Goal: Find specific page/section: Find specific page/section

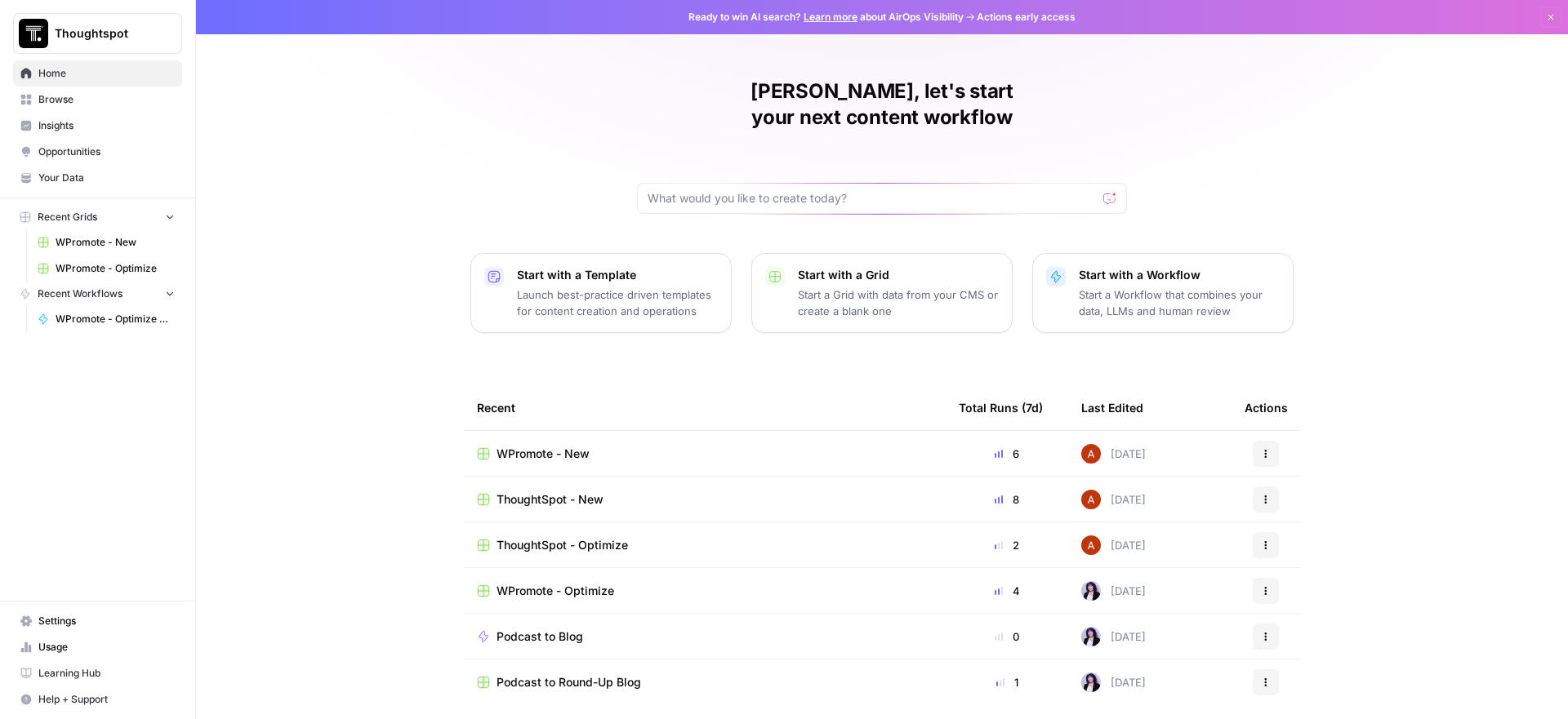
click at [95, 269] on span "WPromote - Optimize" at bounding box center [115, 268] width 119 height 14
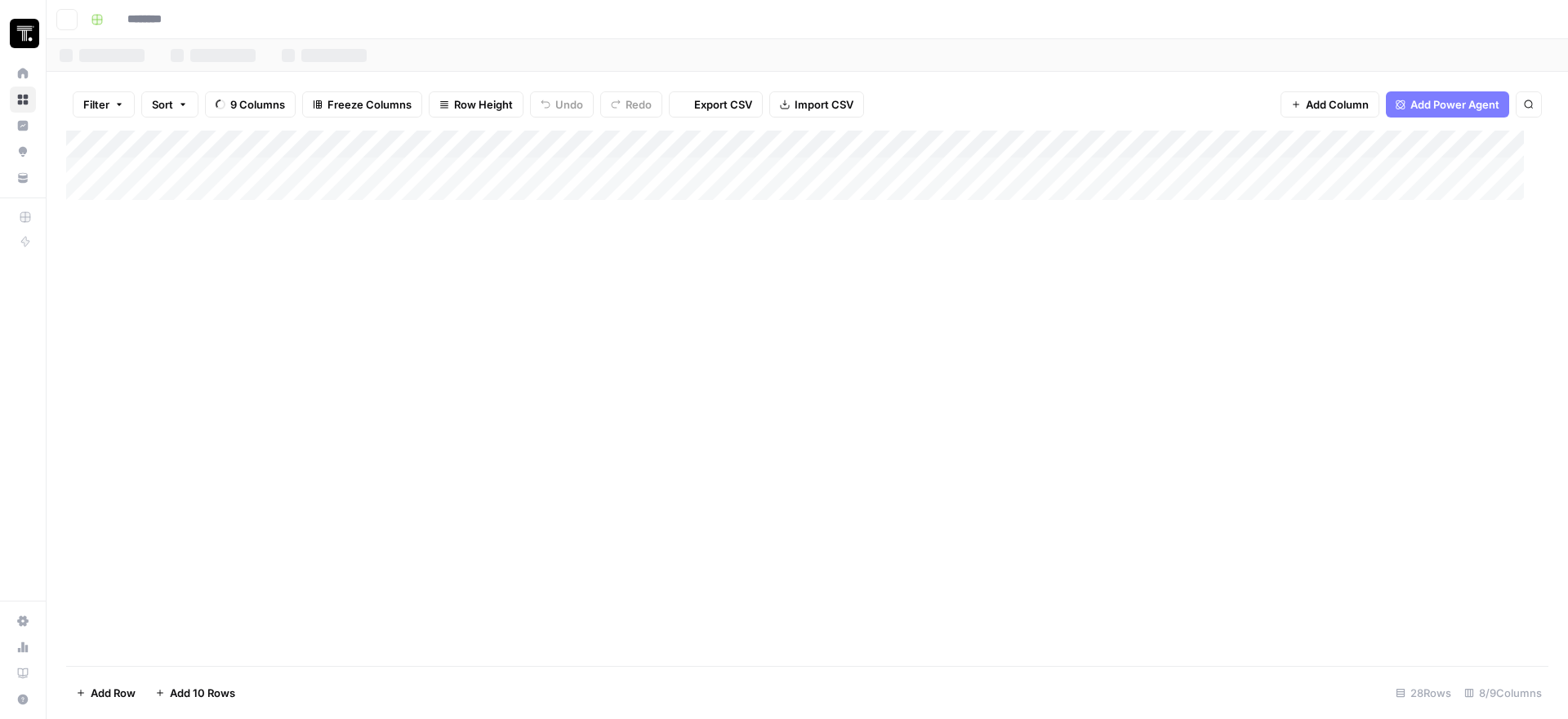
type input "**********"
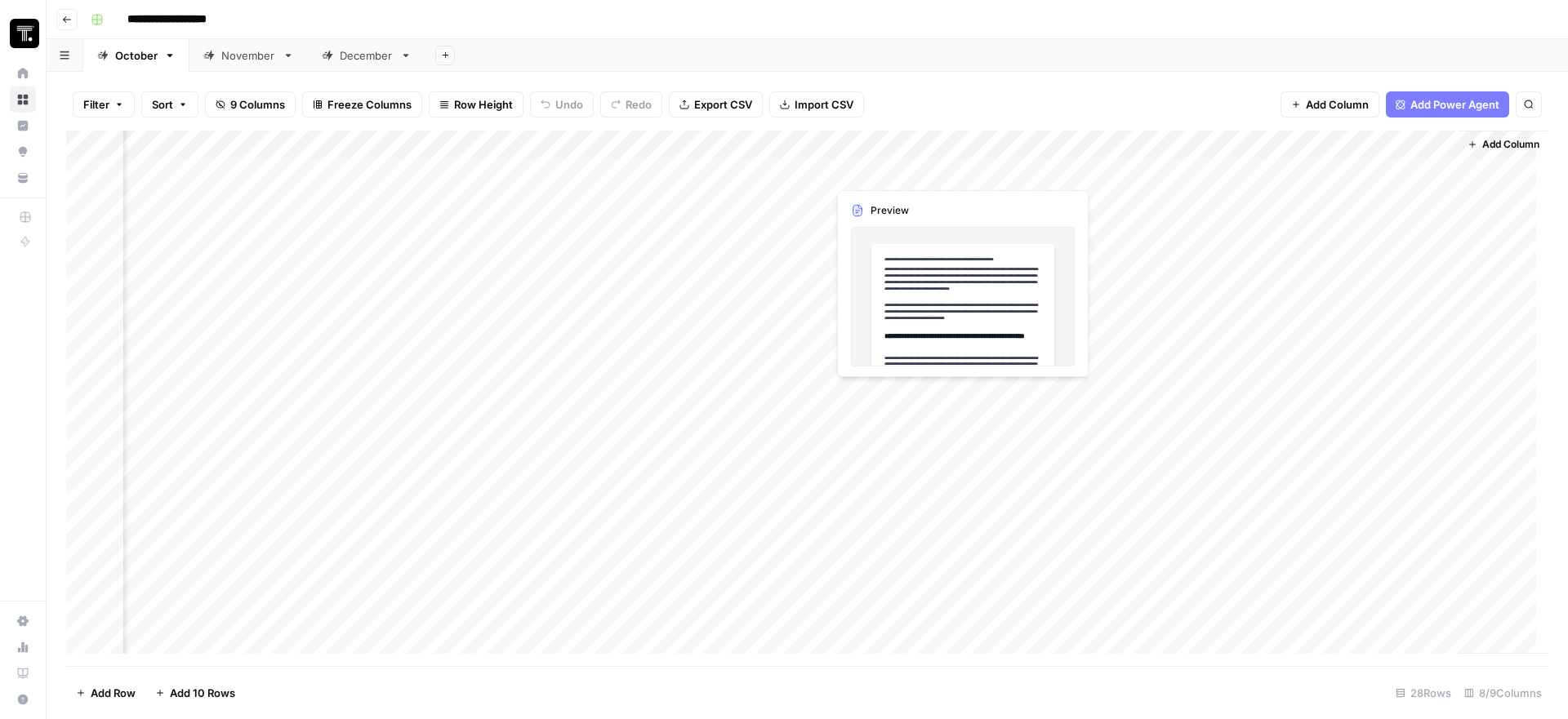
click at [902, 179] on div "Add Column" at bounding box center [807, 398] width 1482 height 536
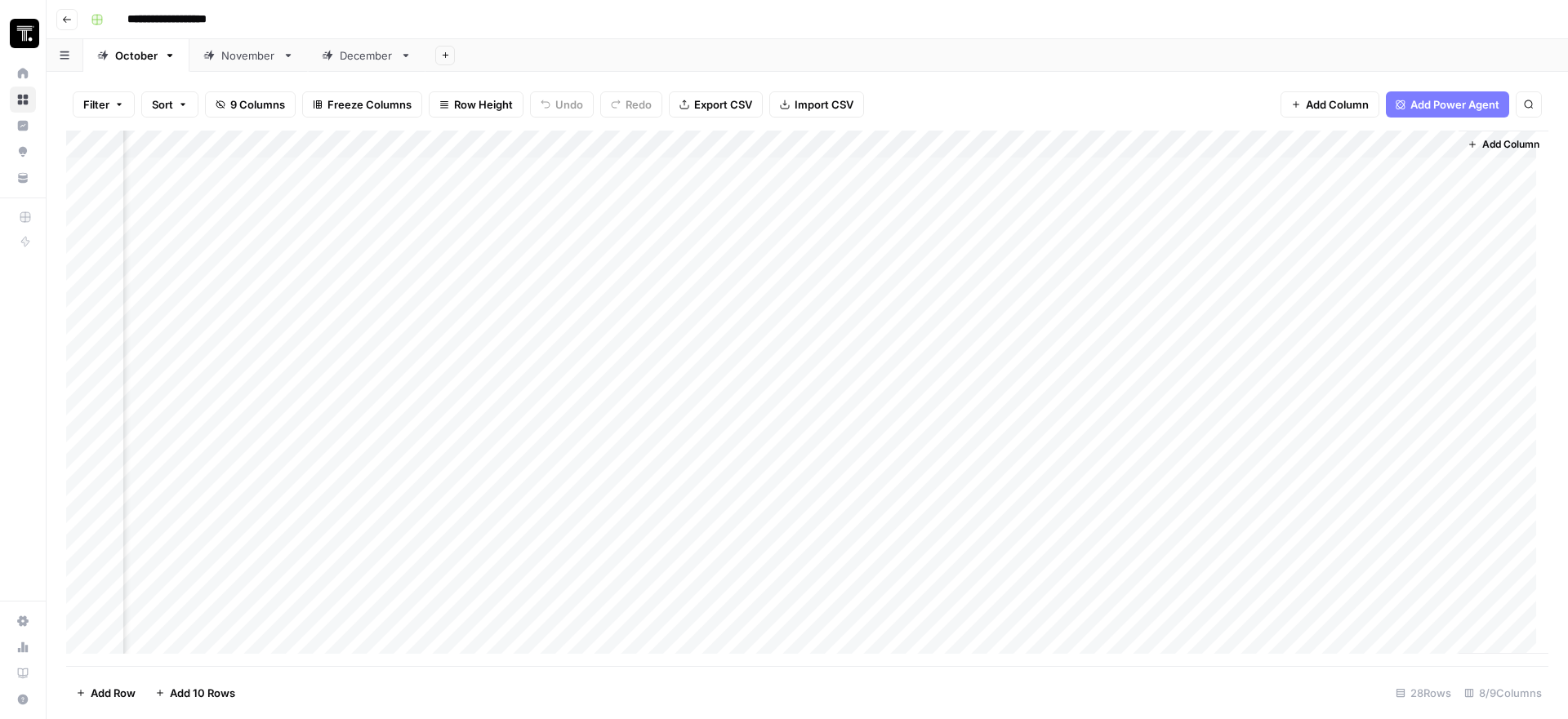
click at [906, 173] on div "Add Column" at bounding box center [807, 398] width 1482 height 536
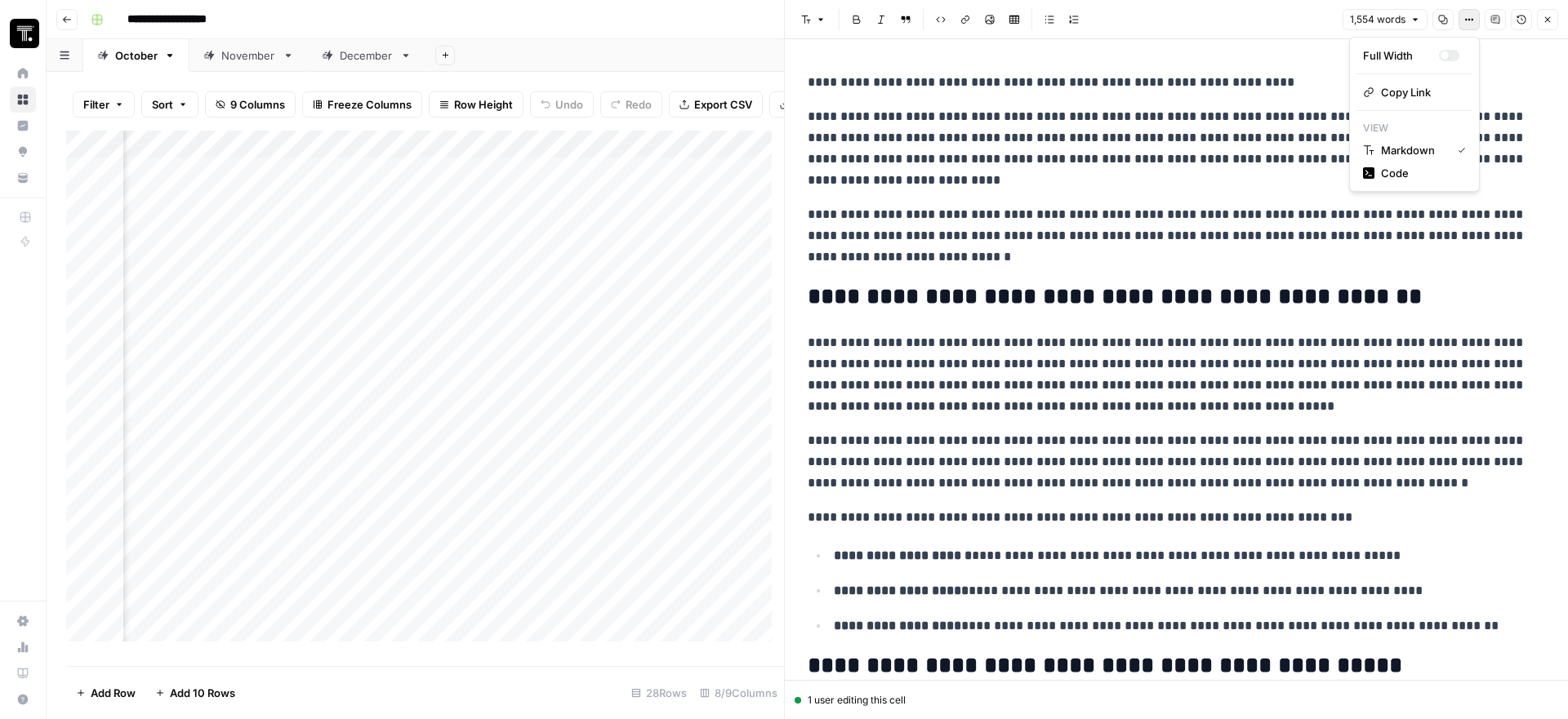
click at [1471, 20] on icon "button" at bounding box center [1469, 20] width 10 height 10
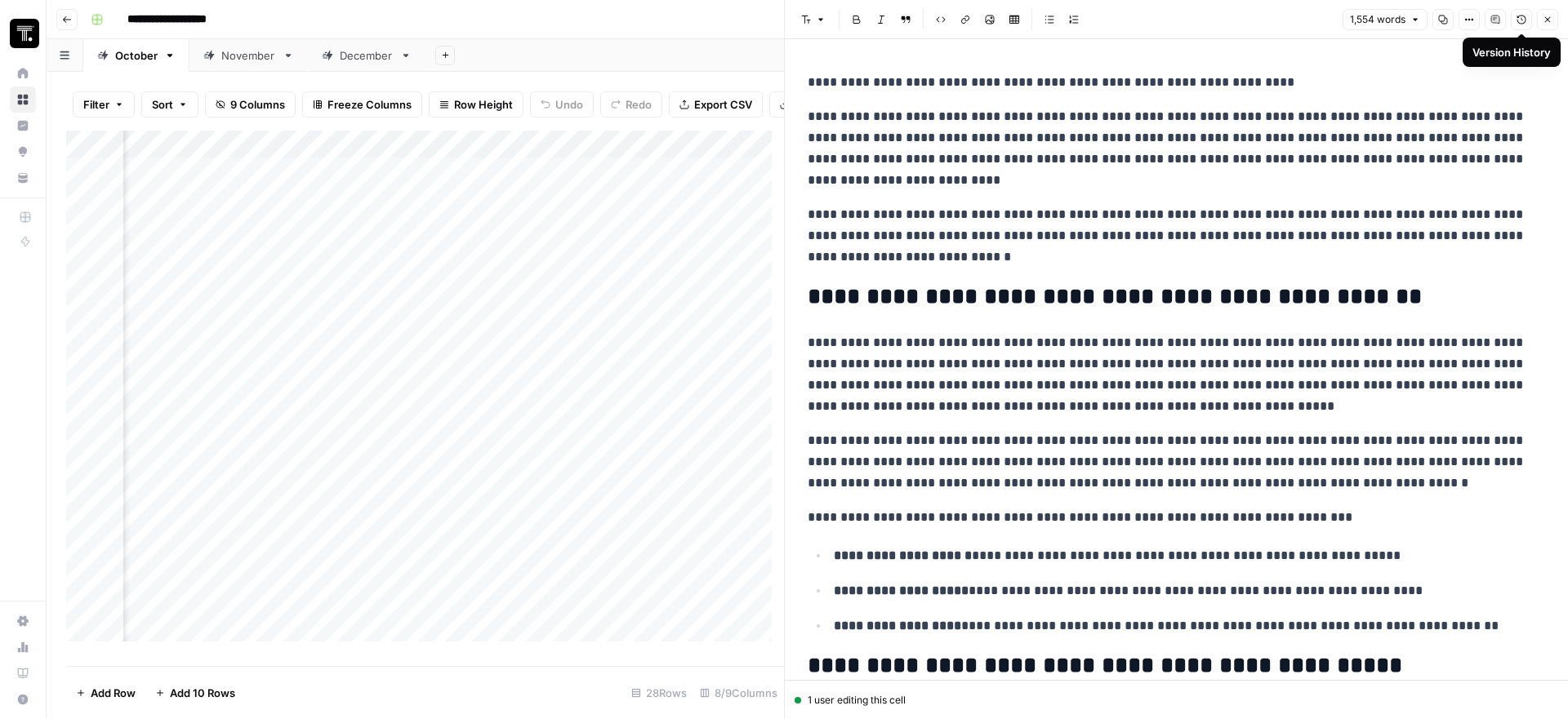
click at [1523, 21] on icon "button" at bounding box center [1521, 20] width 10 height 10
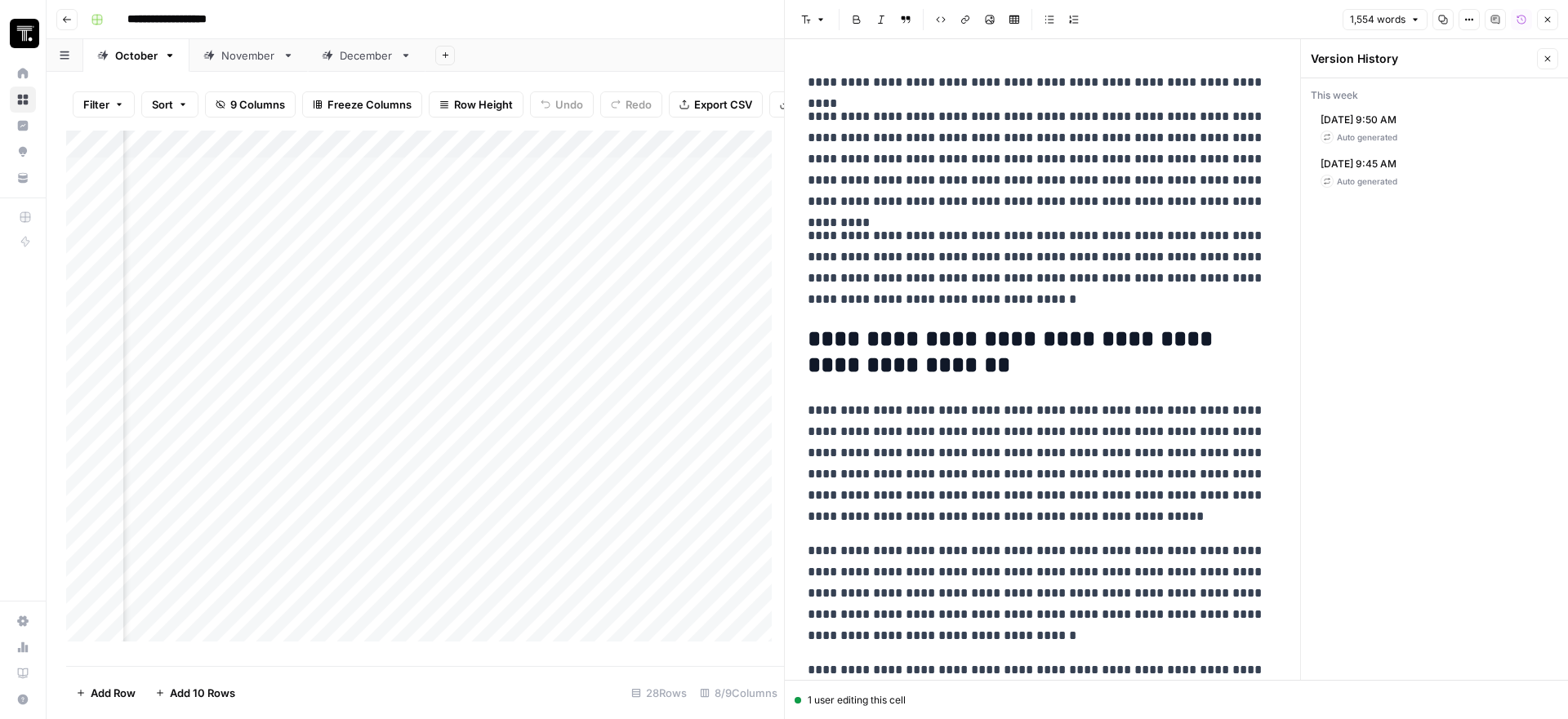
click at [1397, 131] on div "Auto generated" at bounding box center [1358, 137] width 76 height 13
click at [1397, 175] on div "Auto generated" at bounding box center [1358, 181] width 76 height 13
